Goal: Information Seeking & Learning: Learn about a topic

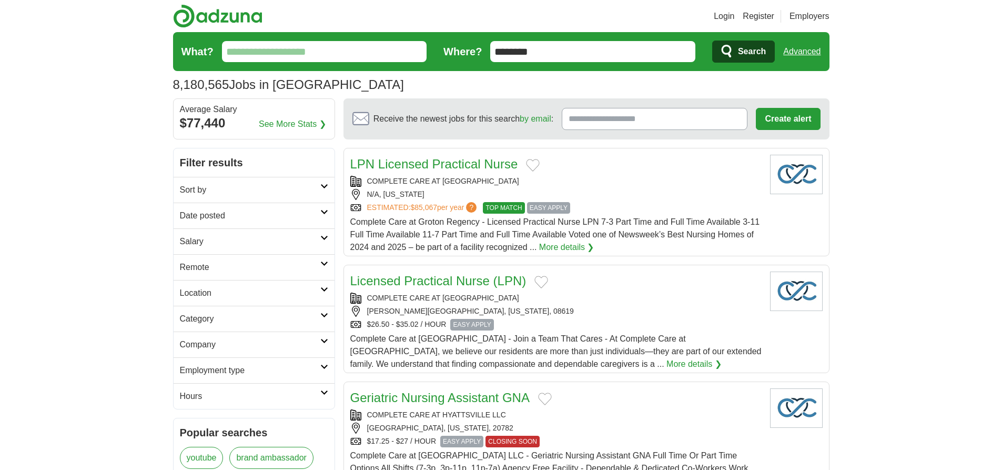
type input "********"
click at [801, 52] on link "Advanced" at bounding box center [801, 51] width 37 height 21
